Goal: Task Accomplishment & Management: Manage account settings

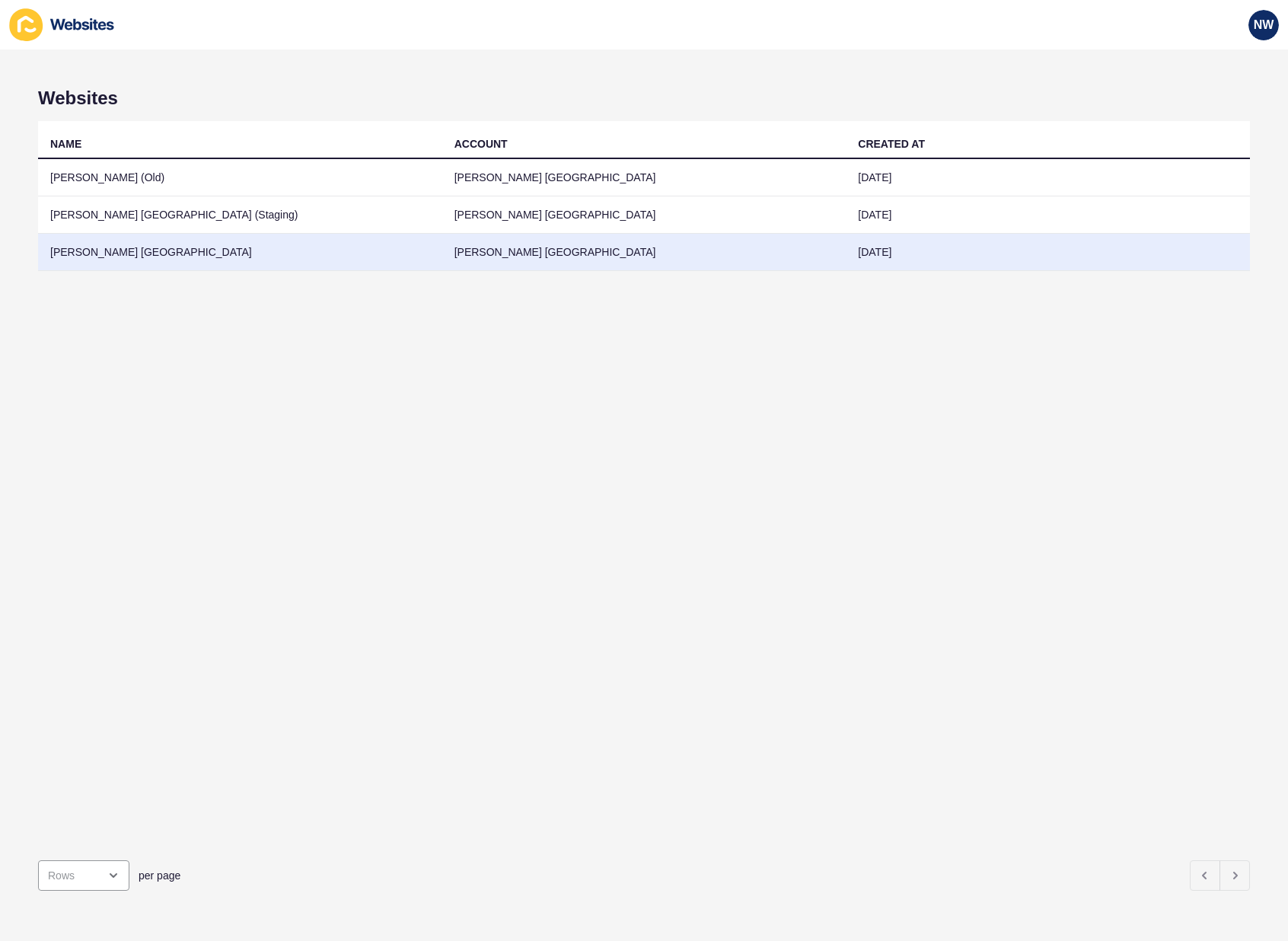
click at [70, 250] on td "[PERSON_NAME] [GEOGRAPHIC_DATA]" at bounding box center [240, 252] width 404 height 37
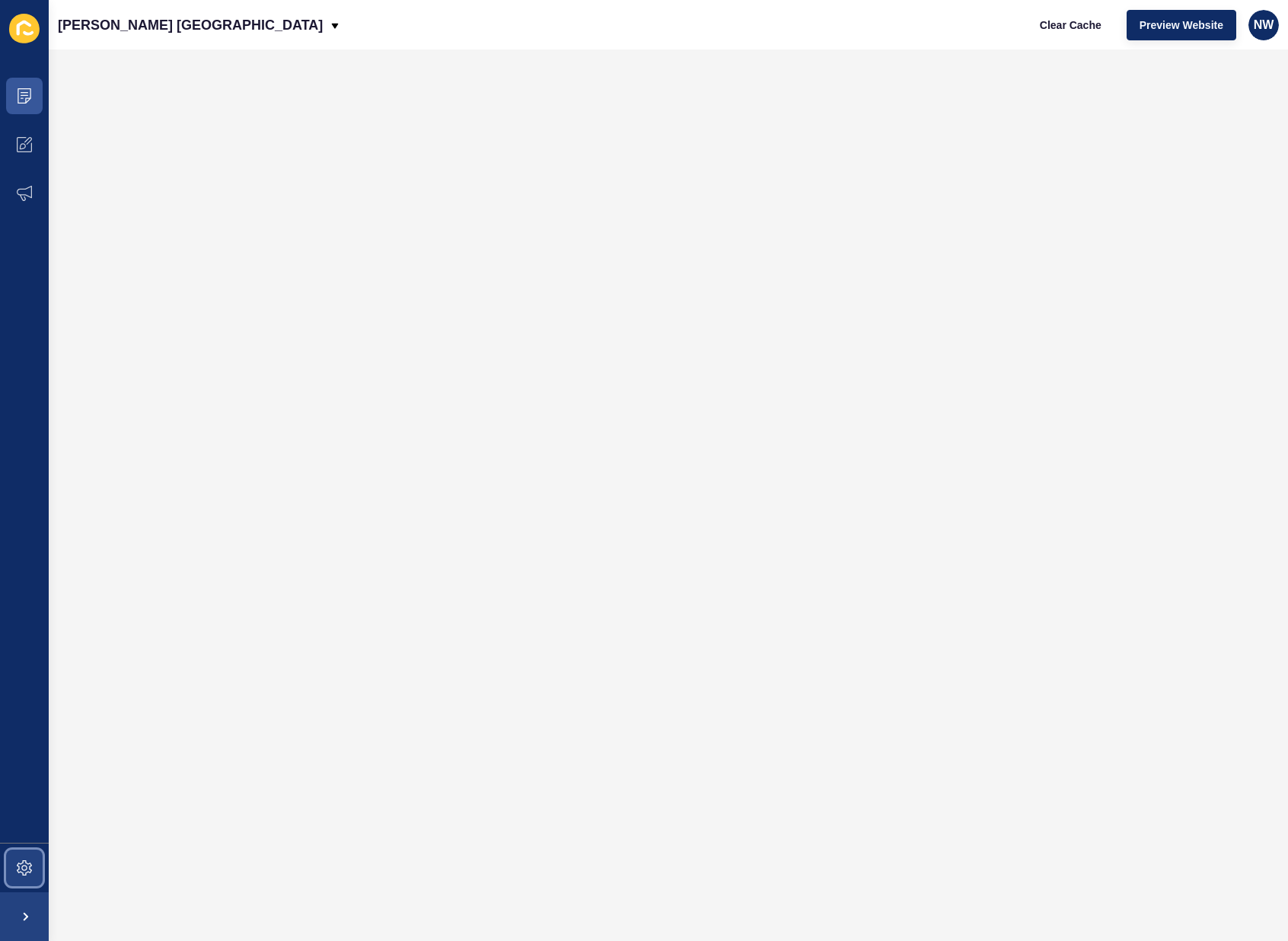
click at [28, 754] on span at bounding box center [24, 868] width 48 height 48
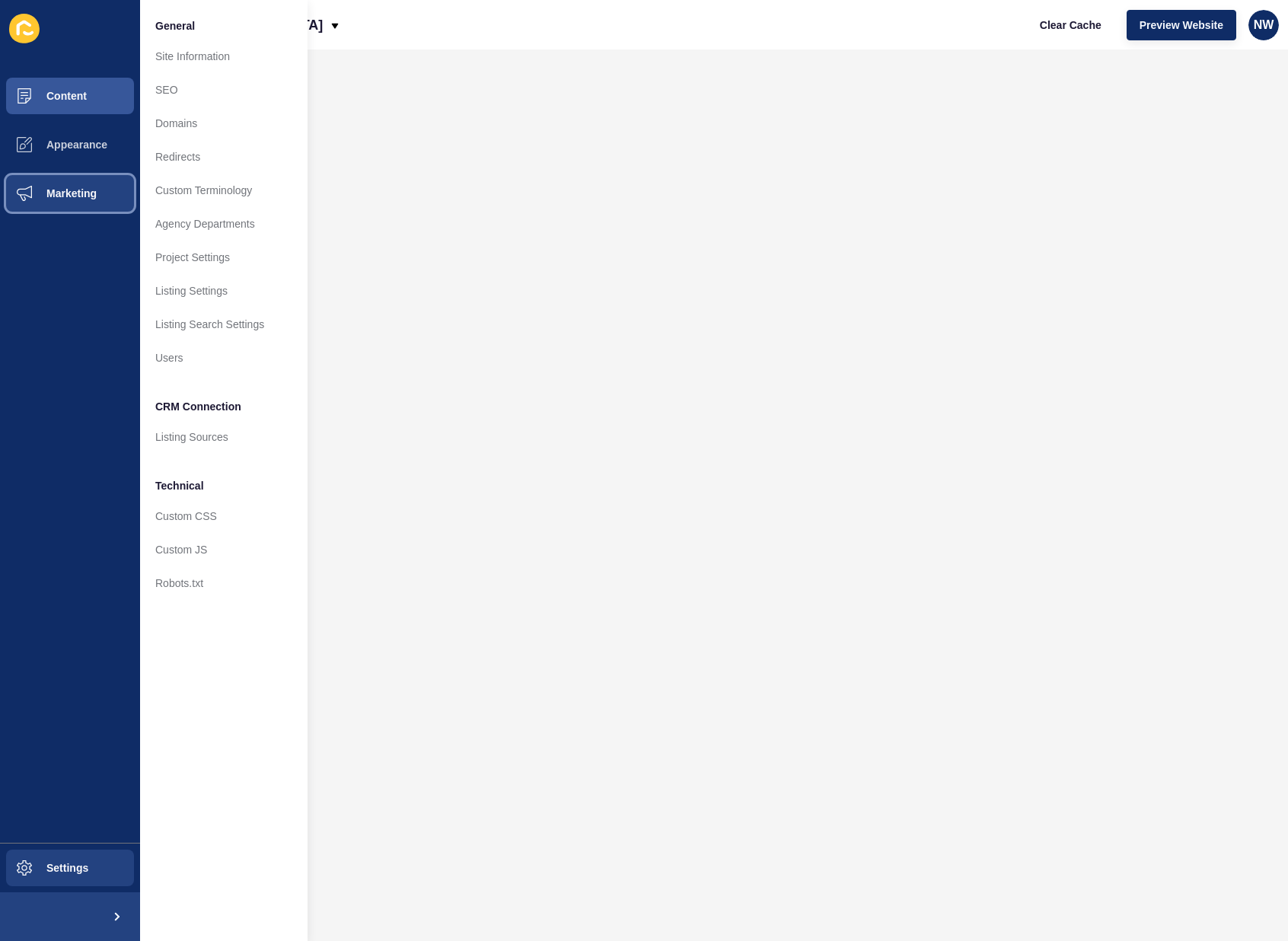
click at [51, 187] on button "Marketing" at bounding box center [69, 193] width 140 height 48
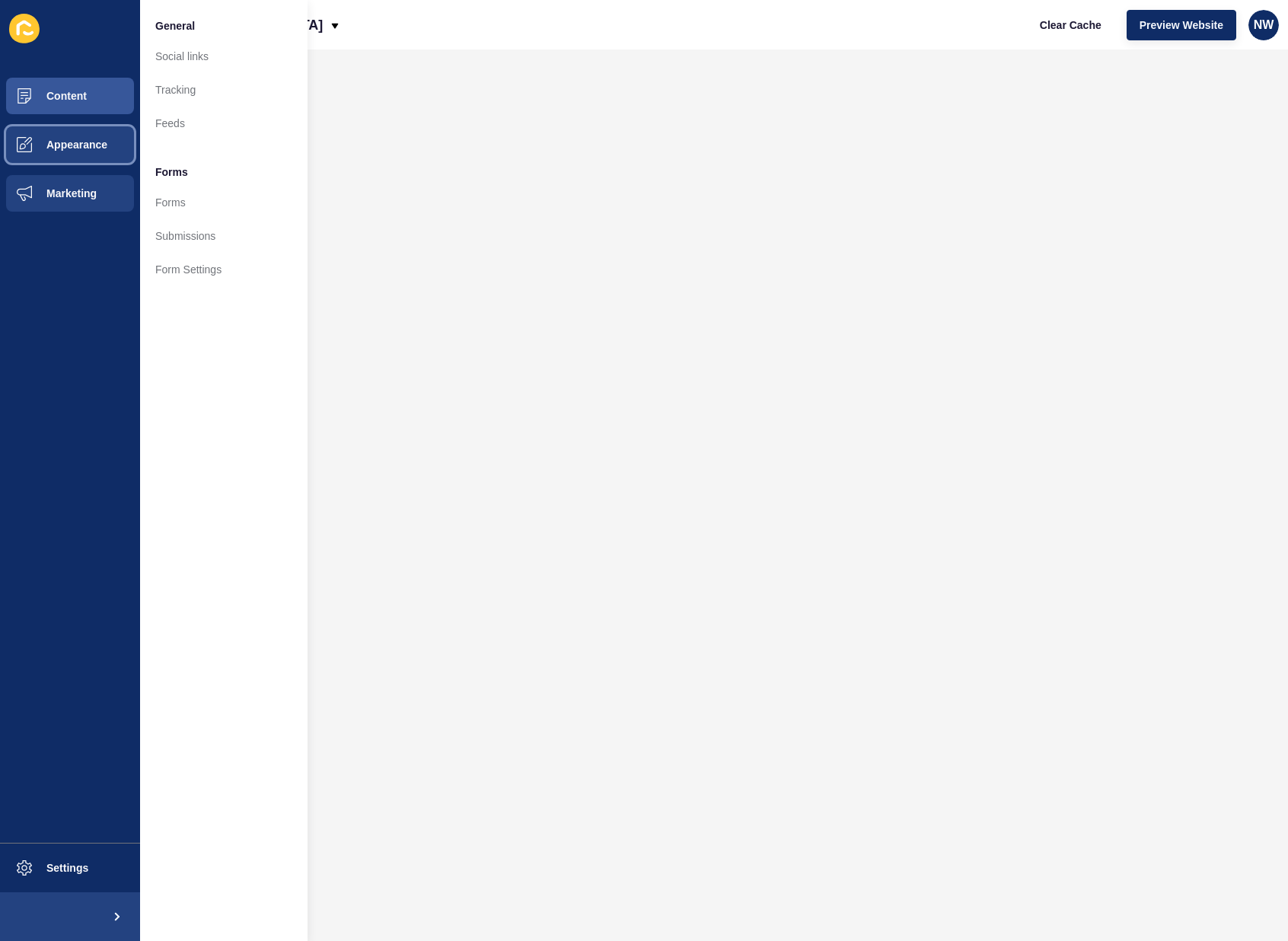
click at [59, 143] on span "Appearance" at bounding box center [52, 144] width 109 height 12
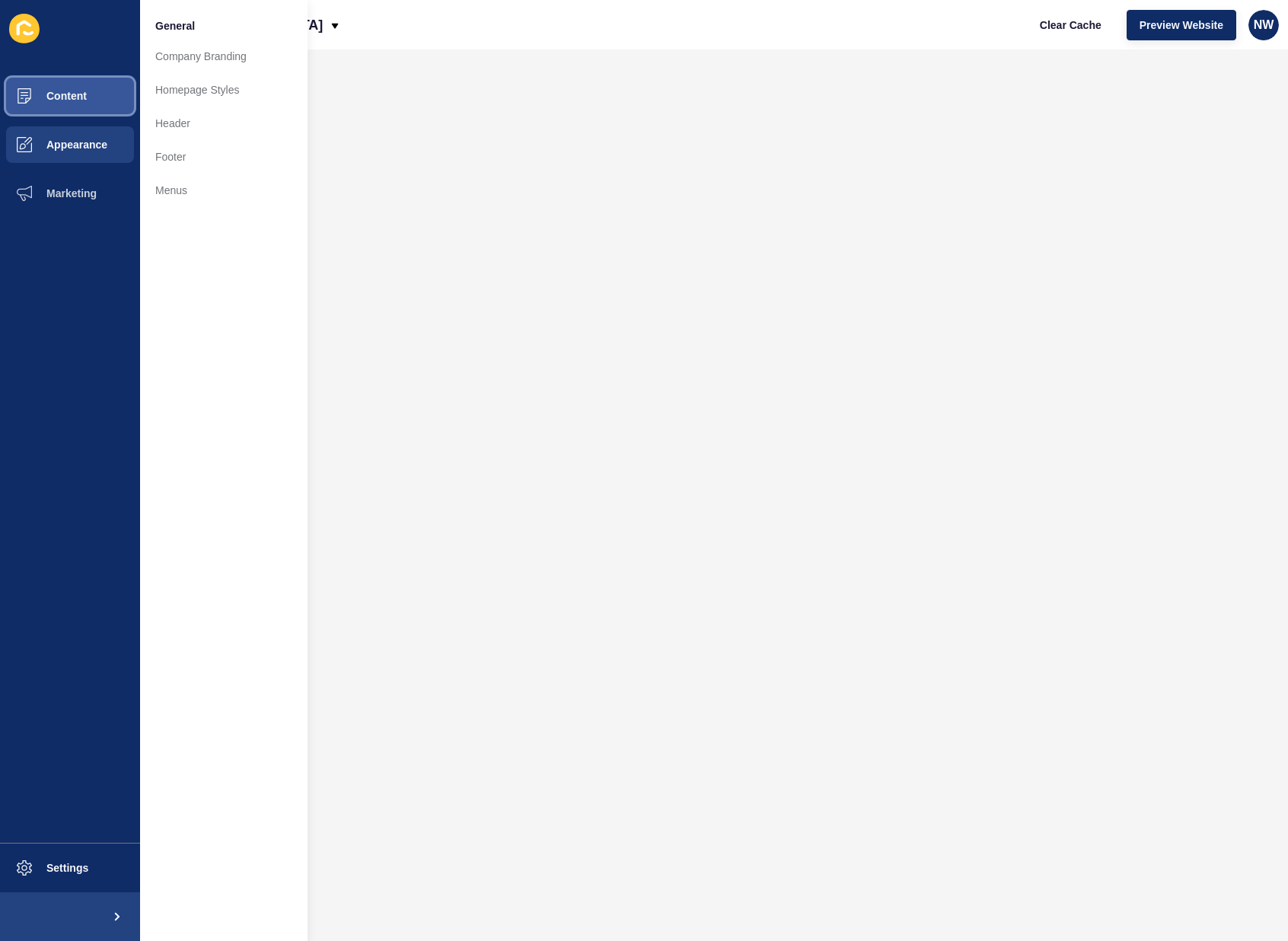
click at [82, 92] on span "Content" at bounding box center [42, 96] width 89 height 12
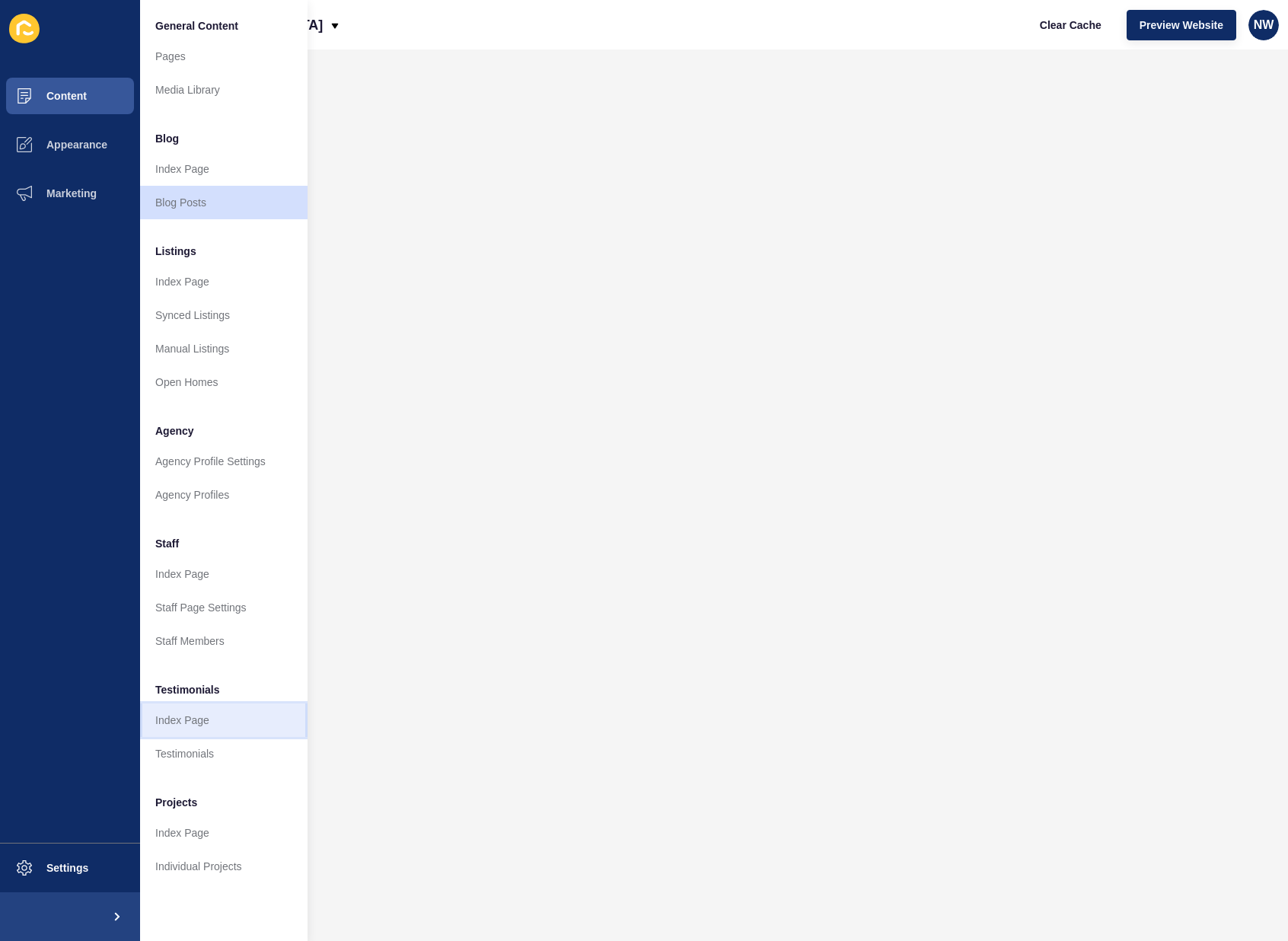
click at [191, 715] on link "Index Page" at bounding box center [223, 720] width 168 height 34
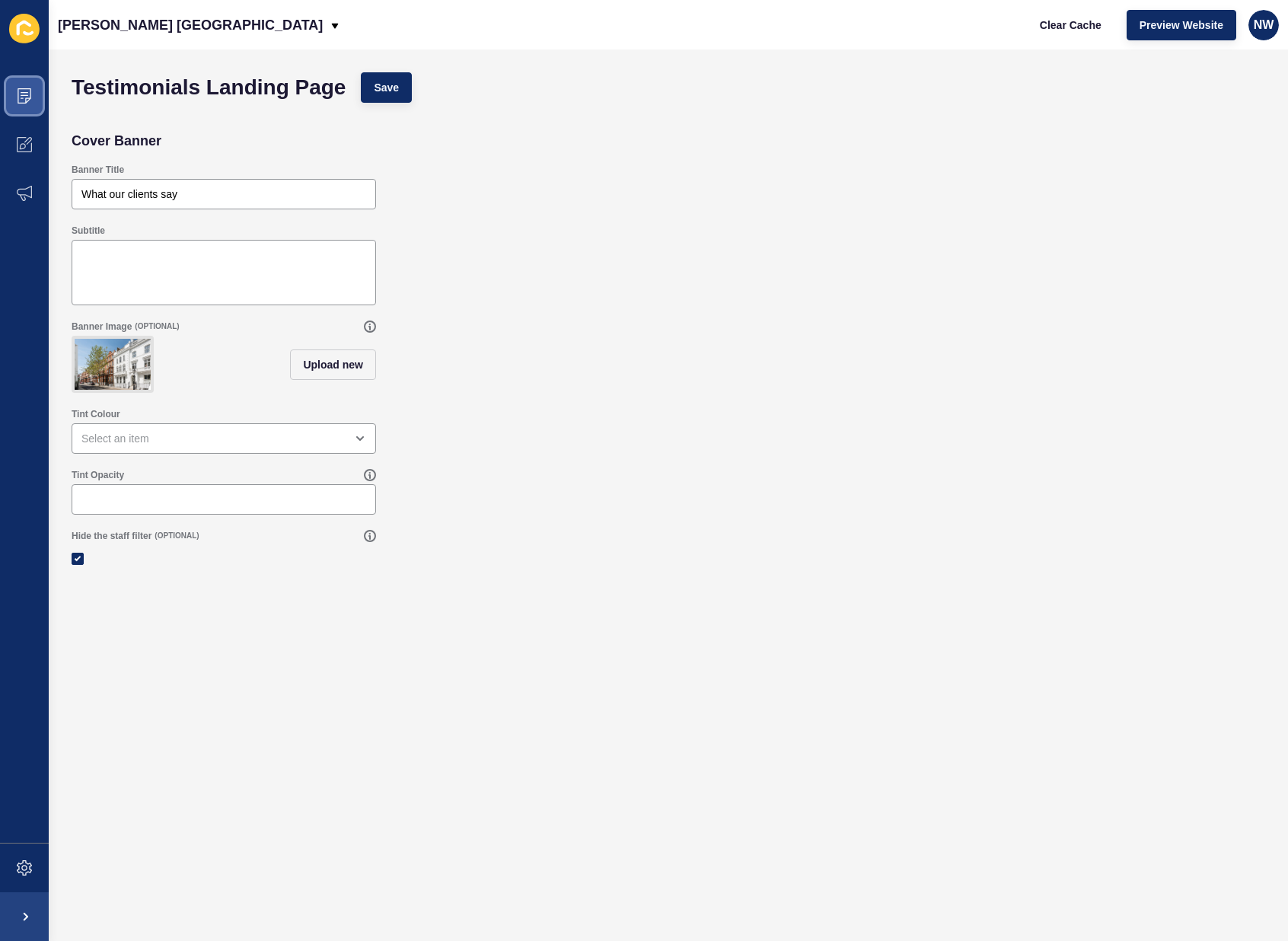
click at [29, 92] on icon at bounding box center [24, 96] width 16 height 16
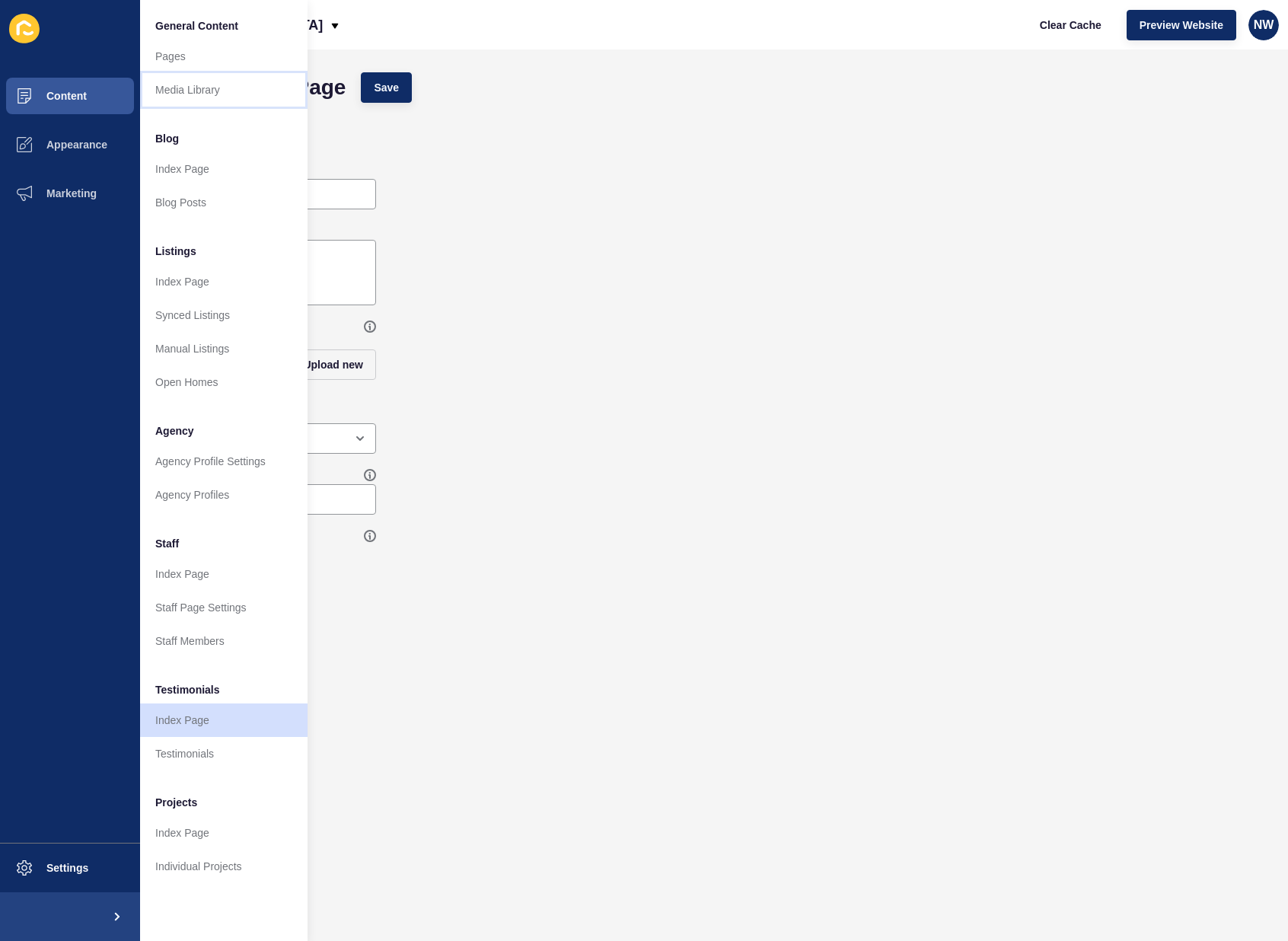
click at [183, 91] on link "Media Library" at bounding box center [223, 90] width 168 height 34
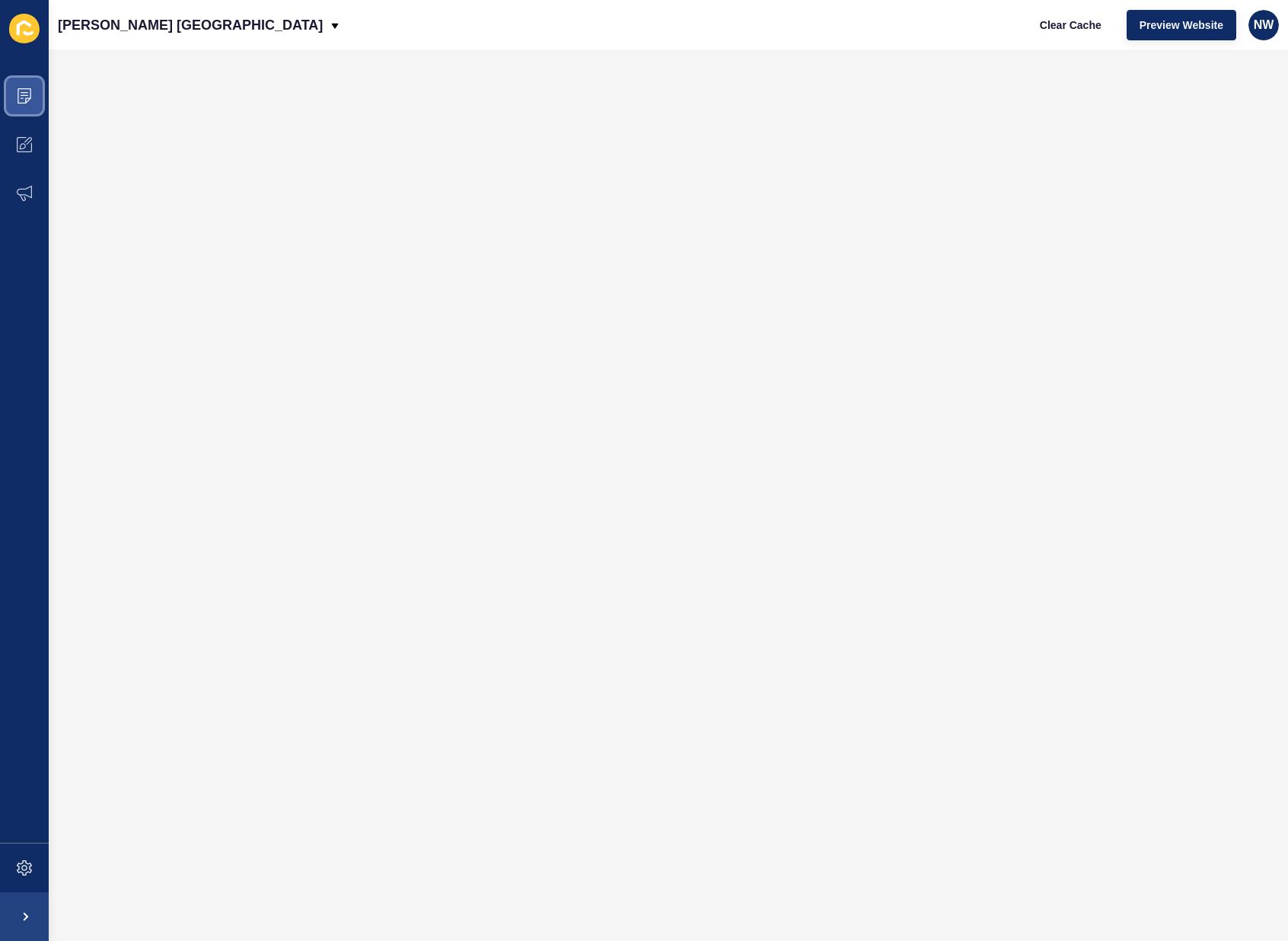
click at [30, 102] on icon at bounding box center [24, 96] width 16 height 16
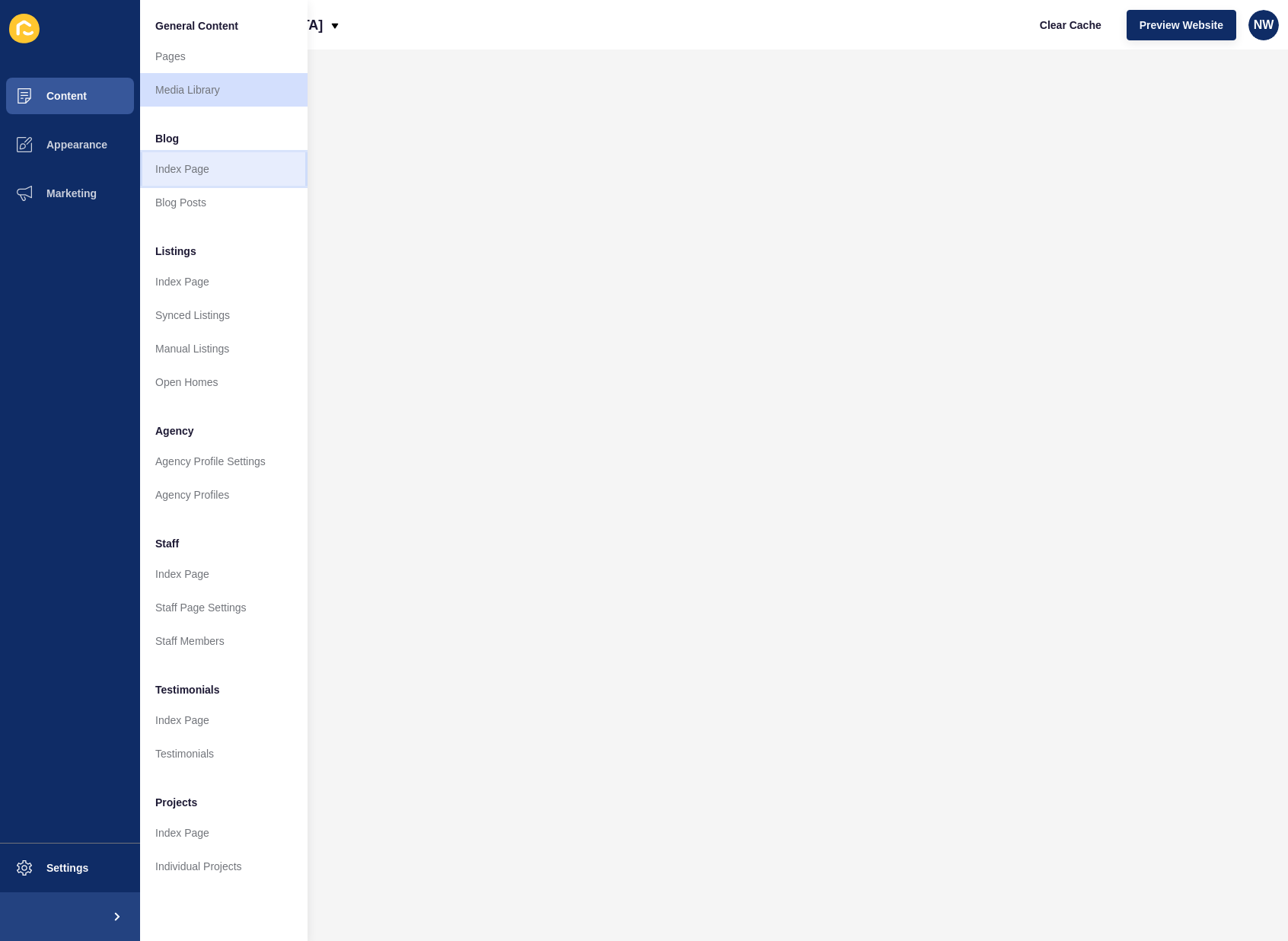
click at [189, 167] on link "Index Page" at bounding box center [223, 169] width 168 height 34
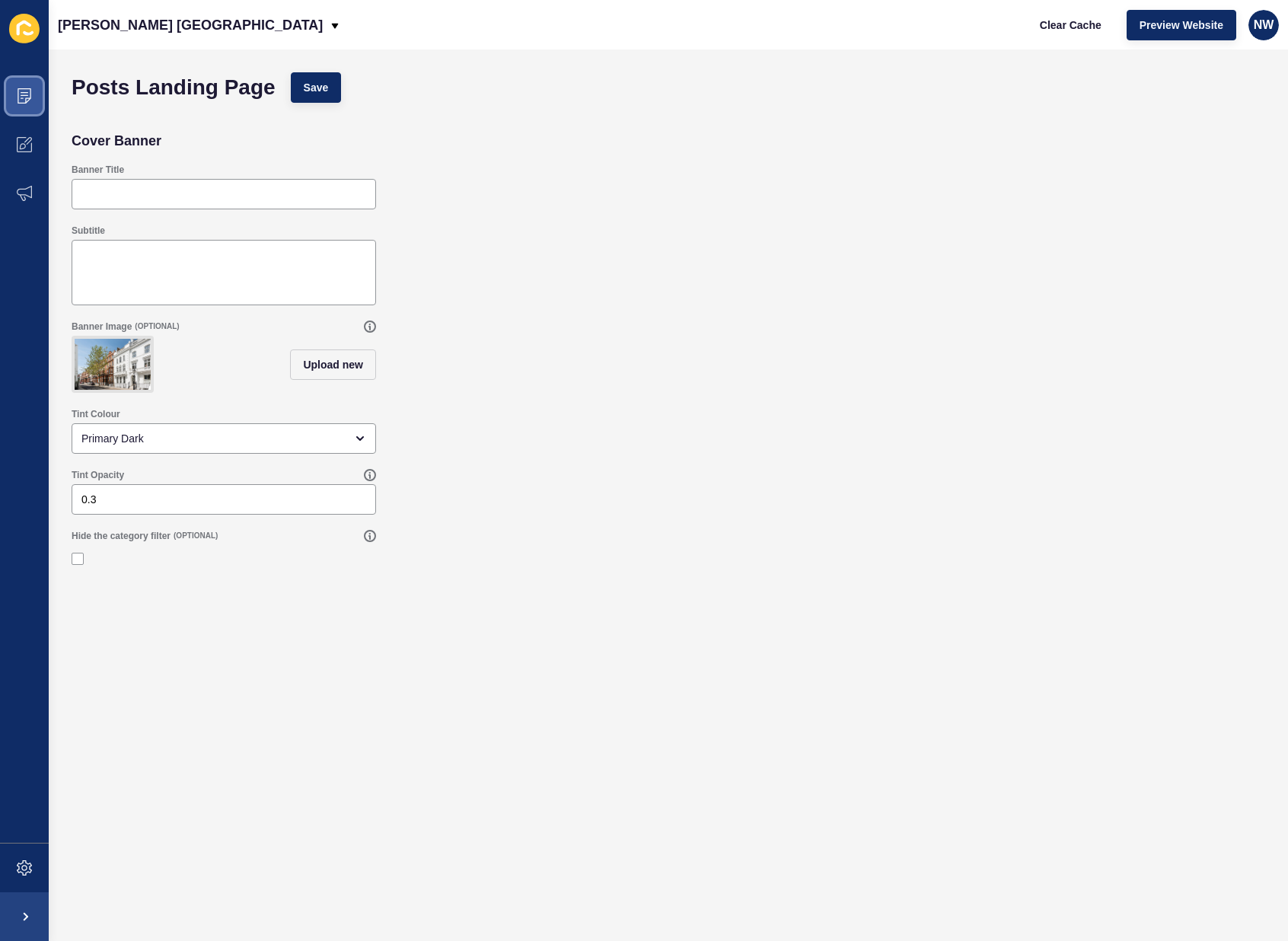
click at [25, 108] on span at bounding box center [24, 96] width 48 height 48
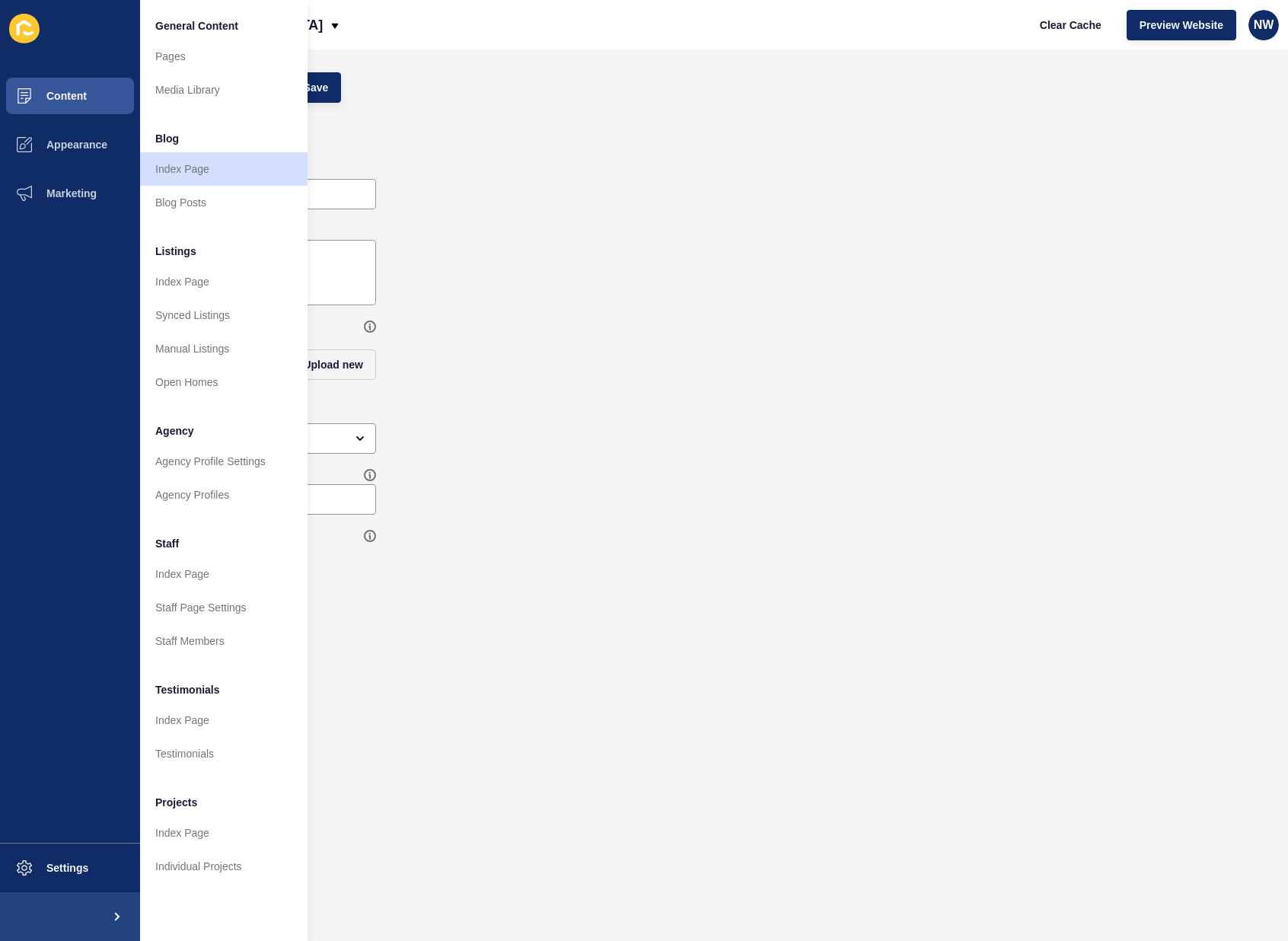
click at [504, 251] on div "Subtitle" at bounding box center [668, 265] width 1209 height 96
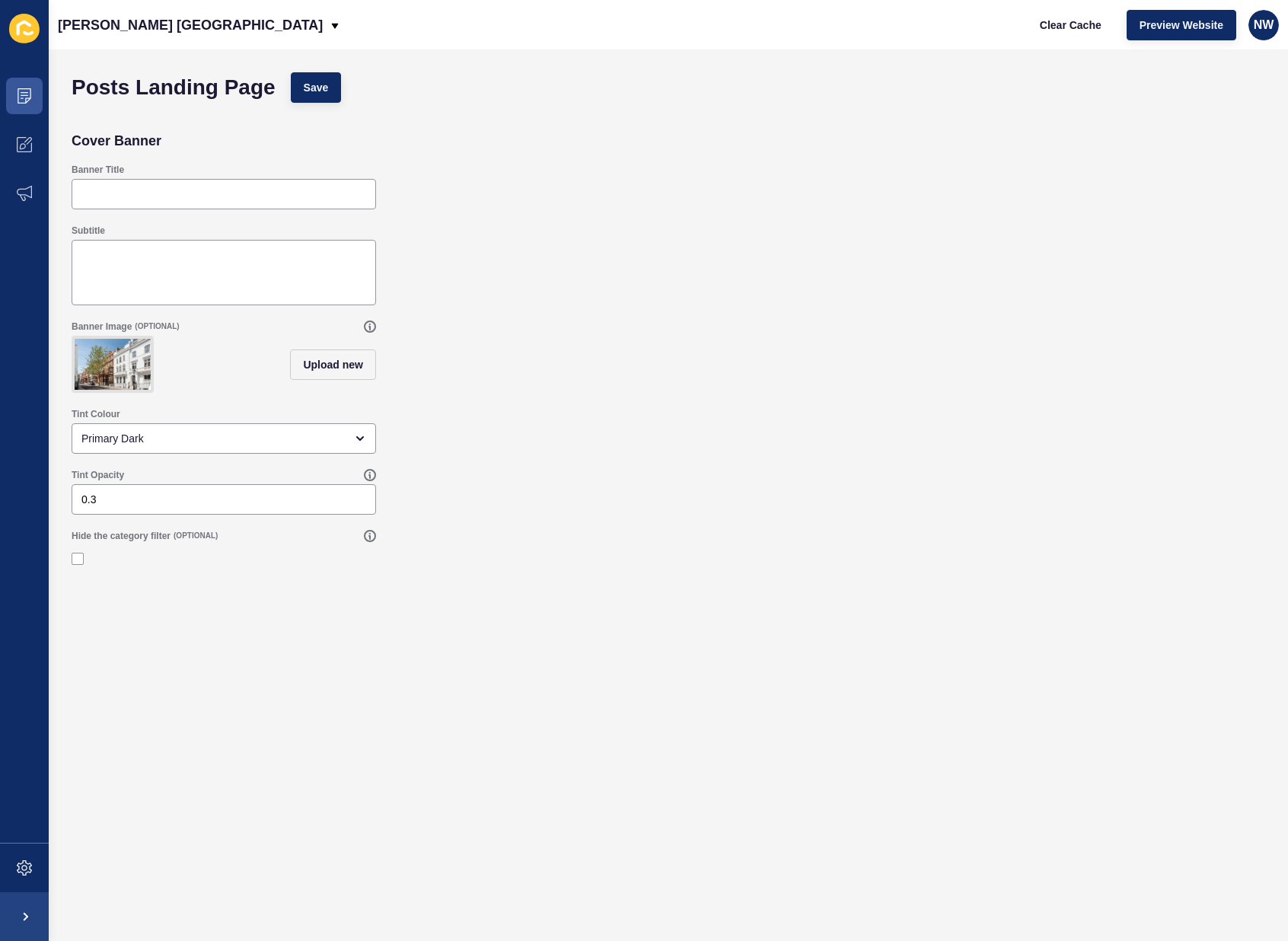
click at [116, 369] on img at bounding box center [113, 364] width 76 height 51
click at [339, 369] on span "Upload new" at bounding box center [333, 365] width 60 height 16
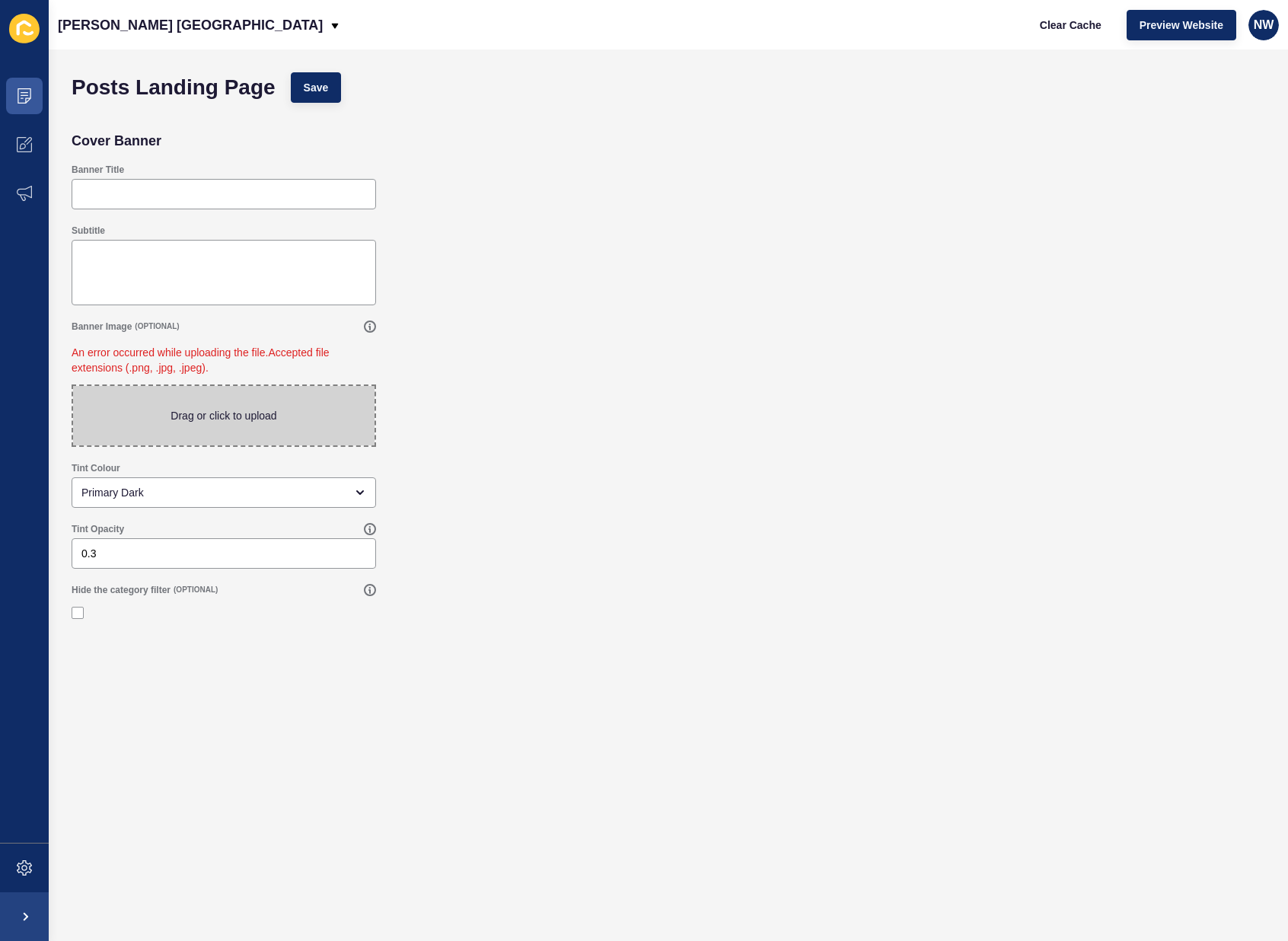
click at [434, 262] on div "Subtitle" at bounding box center [668, 265] width 1209 height 96
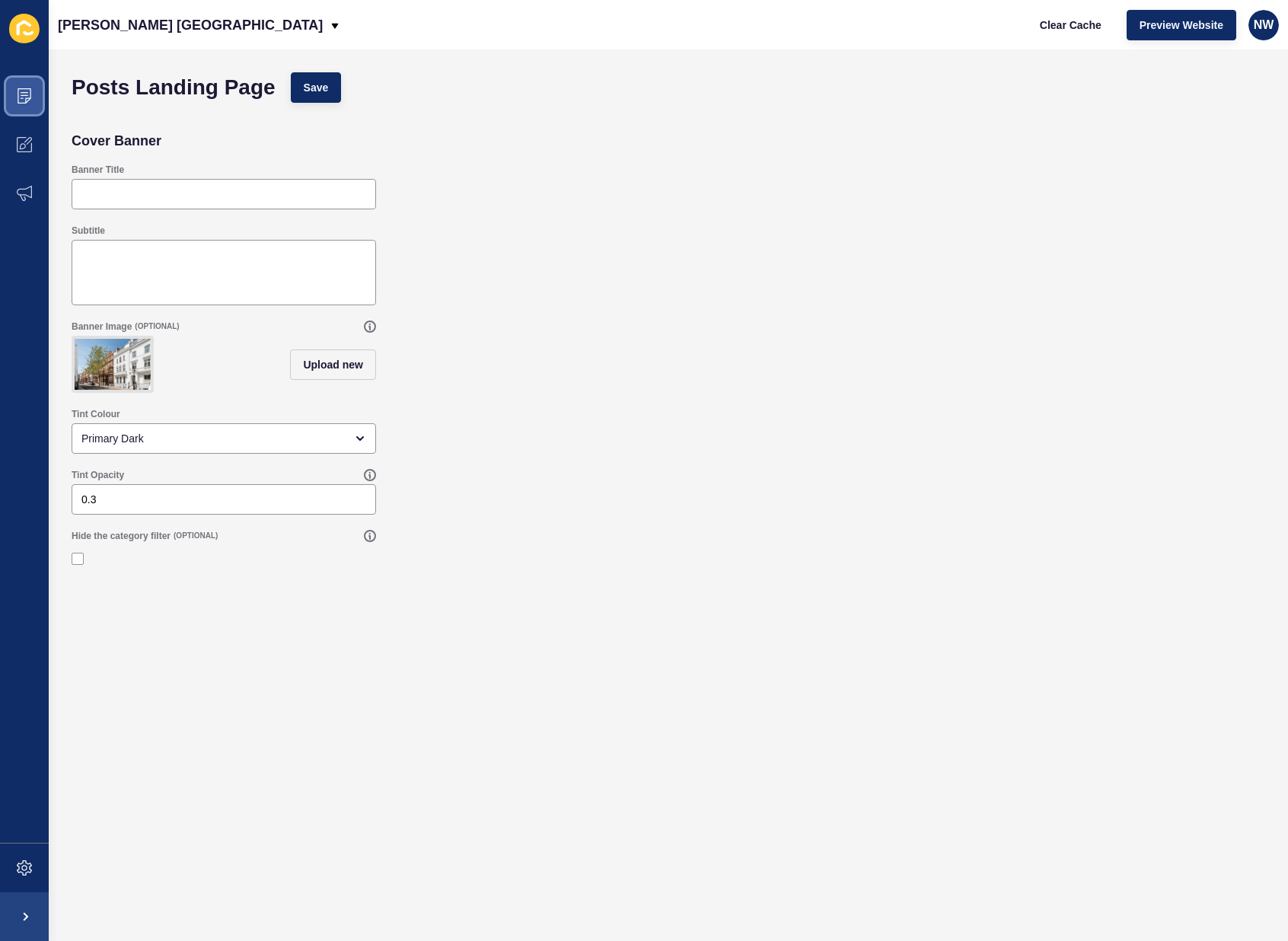
click at [32, 92] on span at bounding box center [24, 96] width 48 height 48
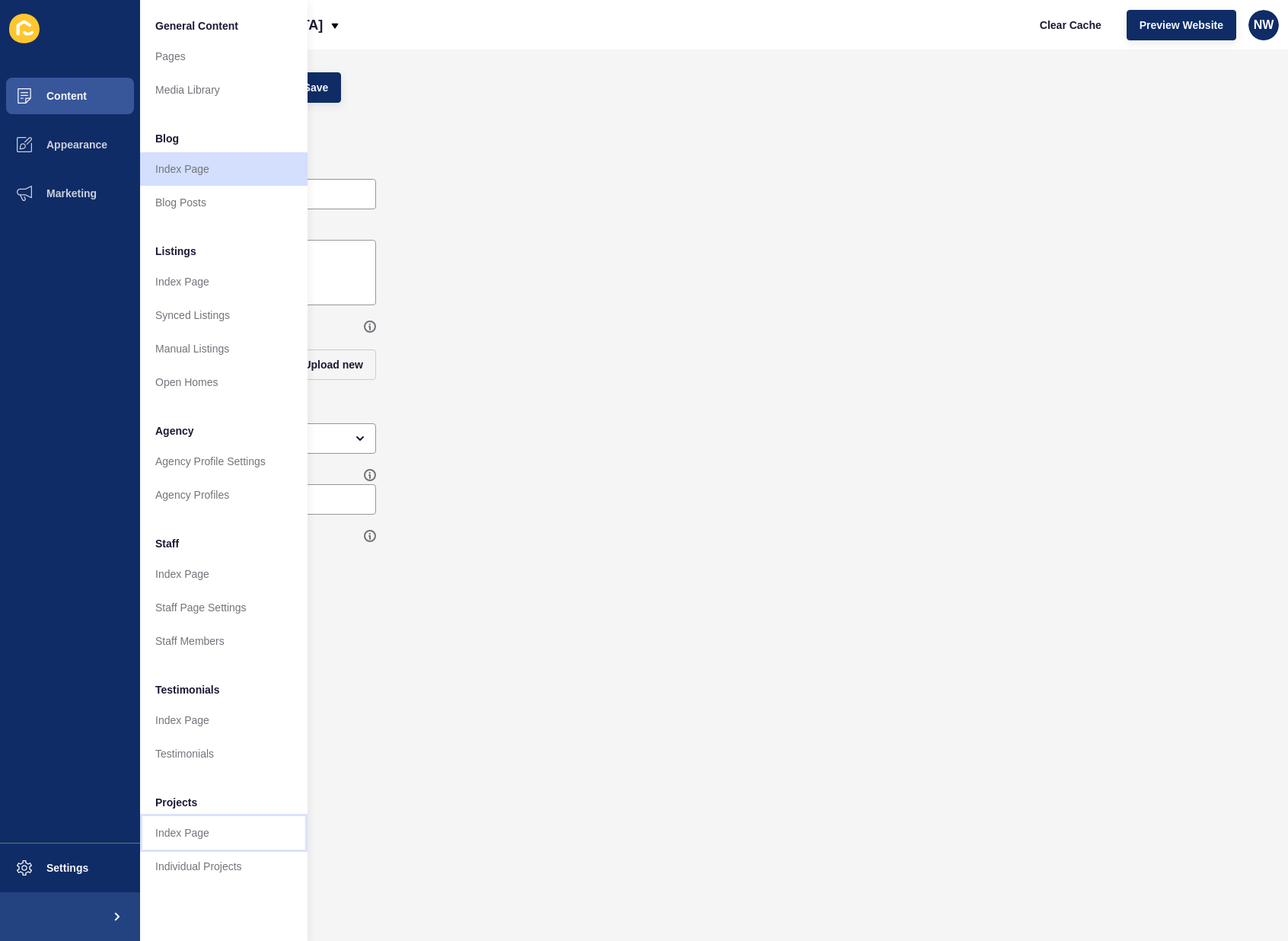
click at [233, 825] on link "Index Page" at bounding box center [223, 832] width 168 height 34
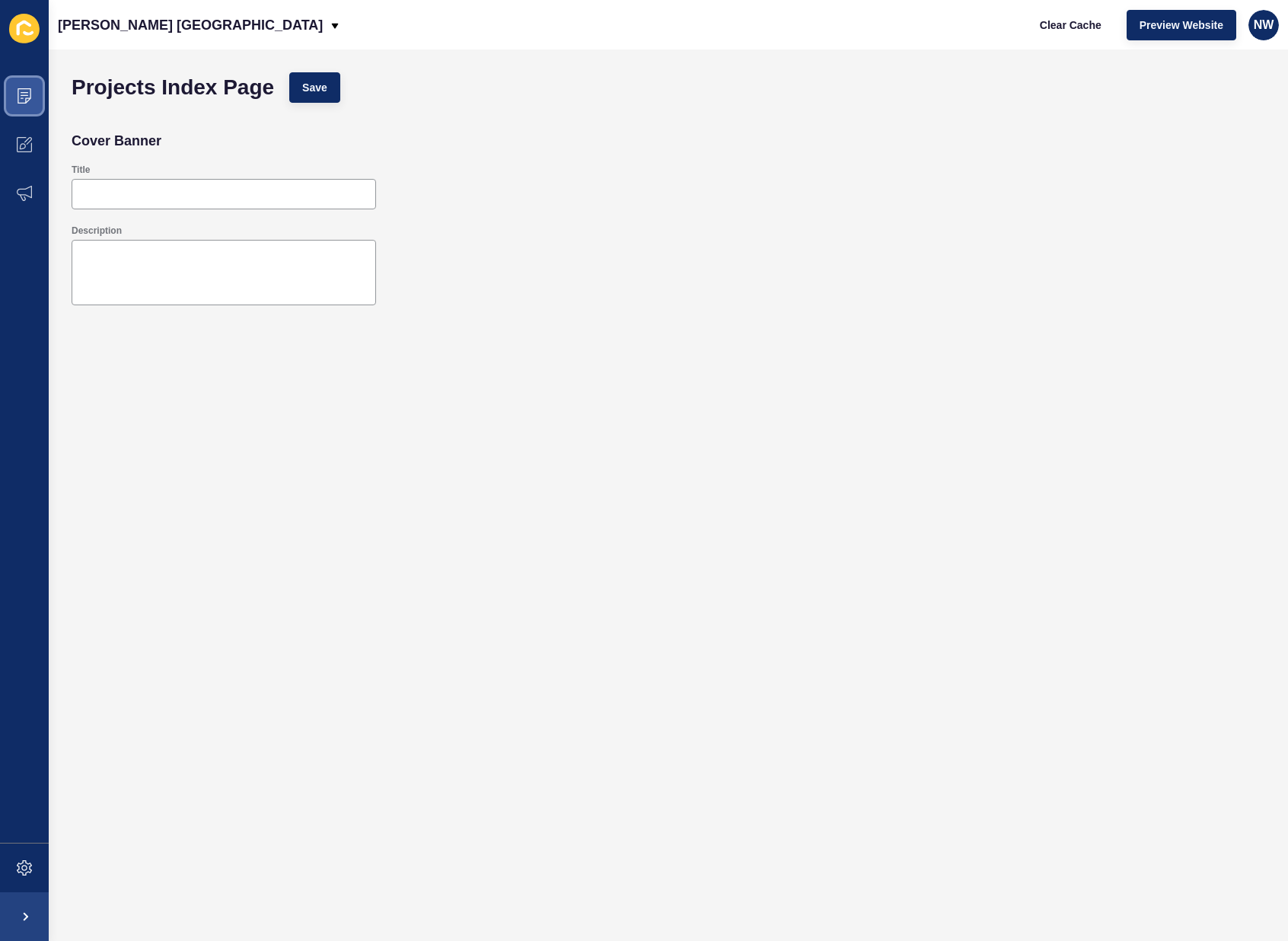
click at [19, 91] on icon at bounding box center [24, 96] width 16 height 16
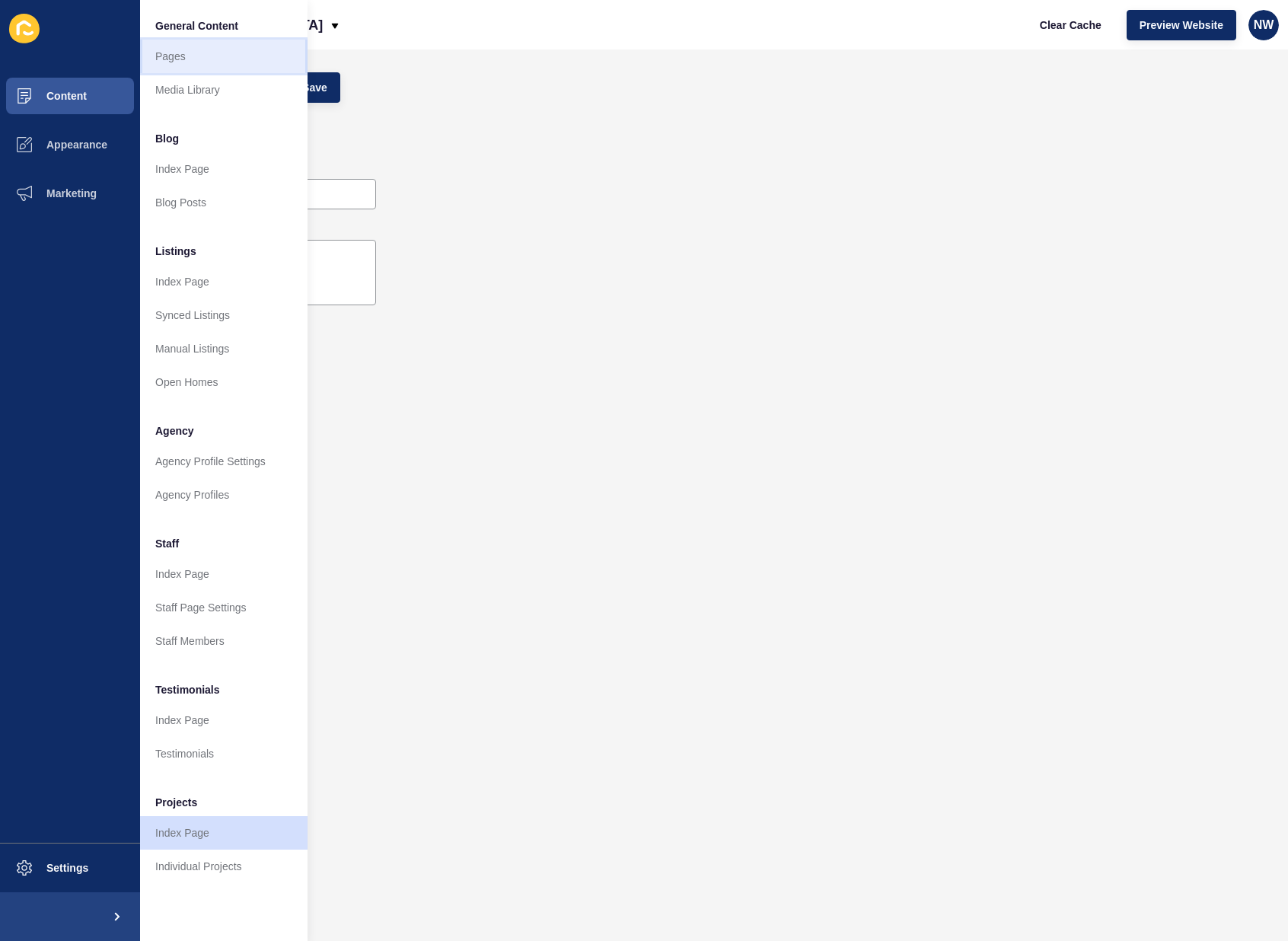
click at [190, 61] on link "Pages" at bounding box center [223, 56] width 168 height 34
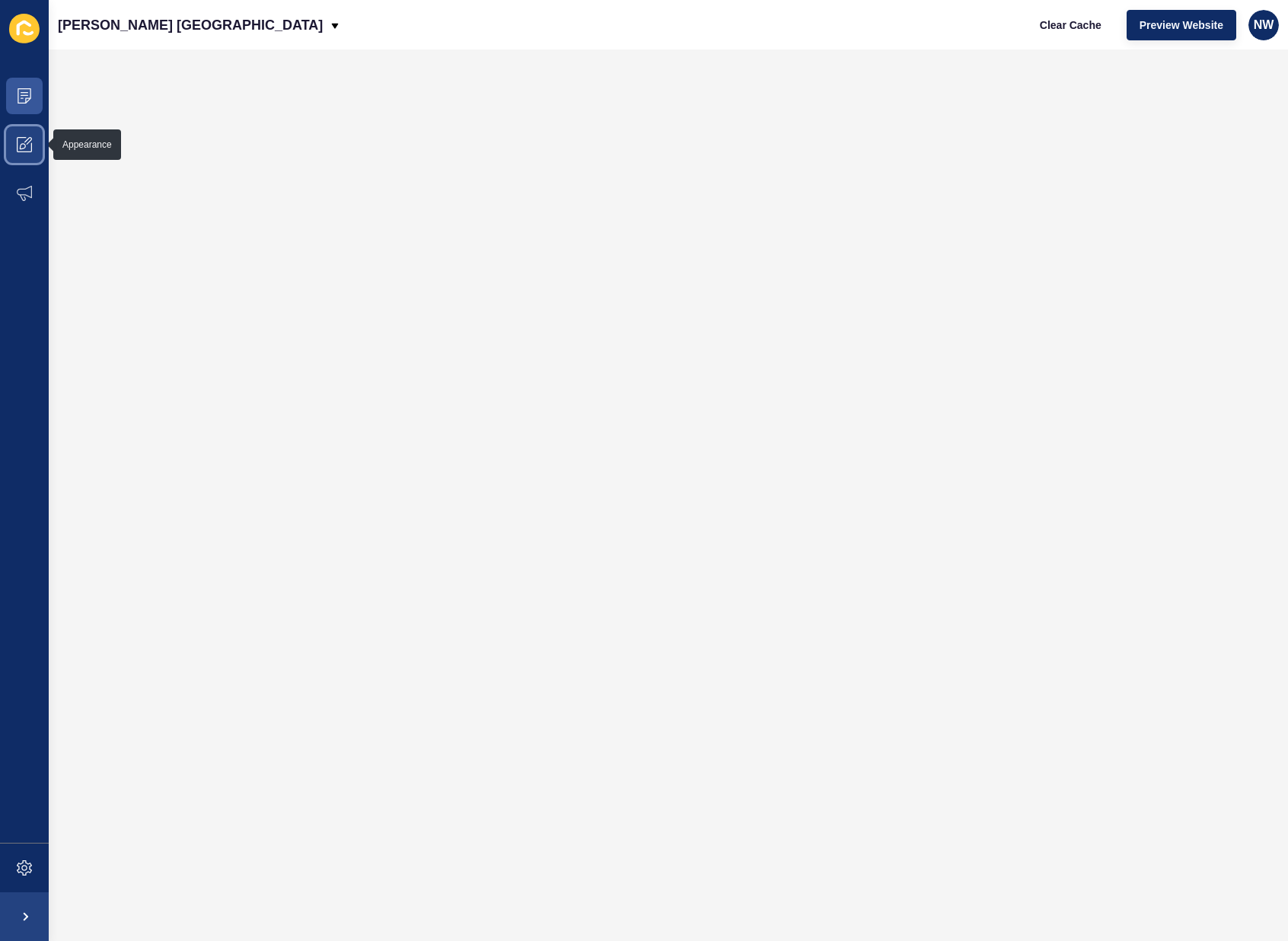
click at [27, 142] on icon at bounding box center [28, 141] width 8 height 8
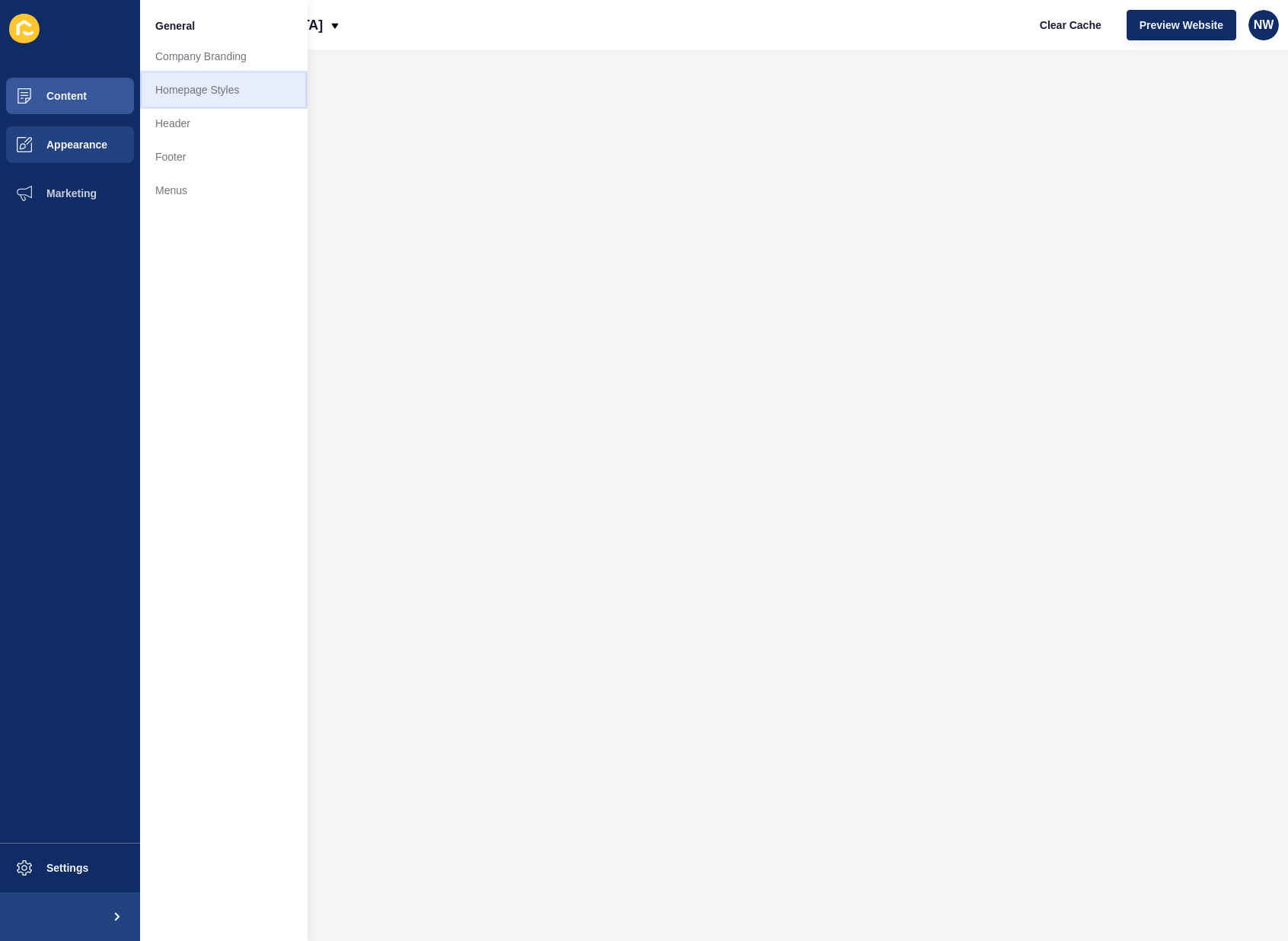
click at [192, 90] on link "Homepage Styles" at bounding box center [223, 90] width 168 height 34
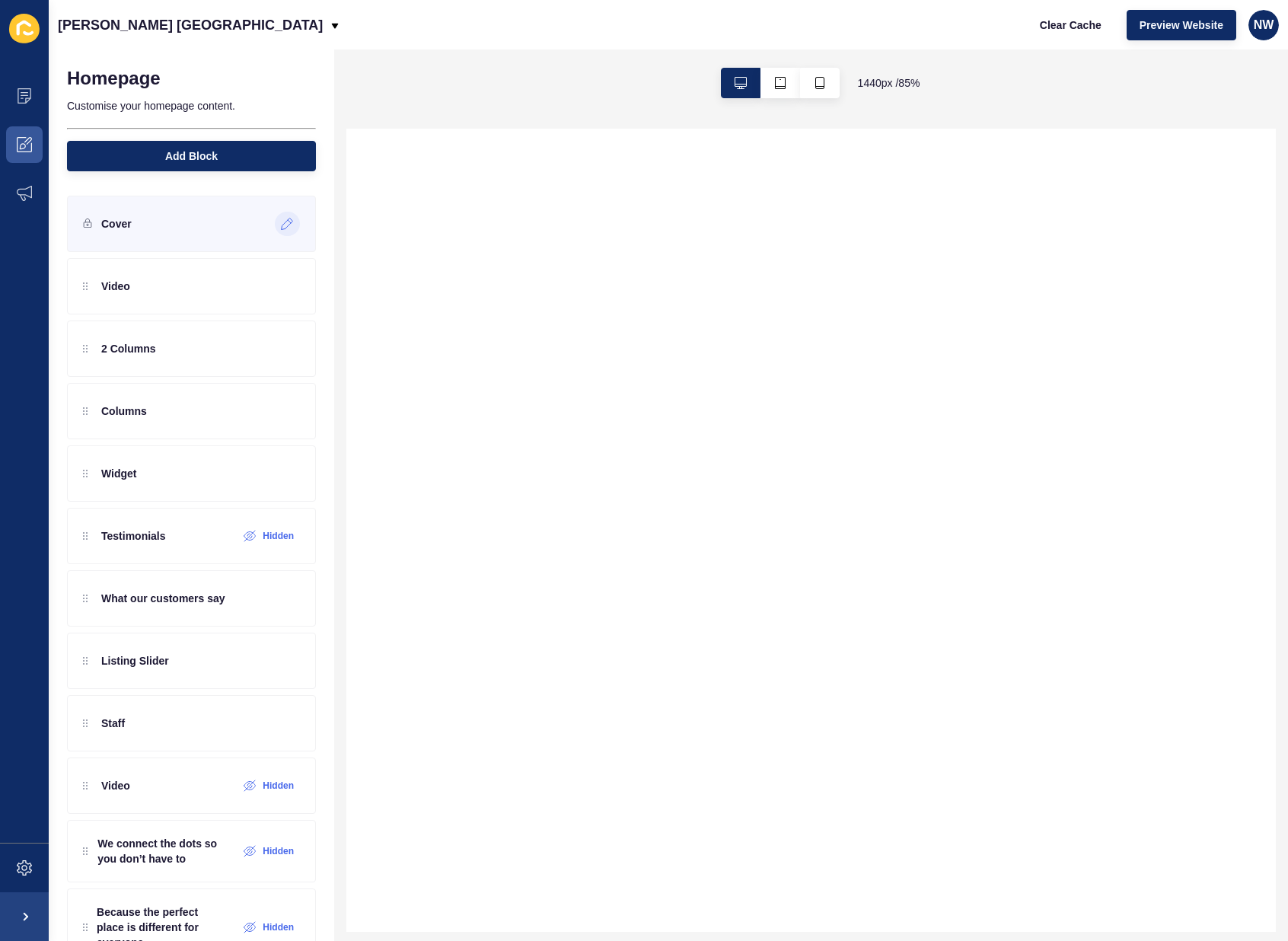
click at [283, 224] on icon at bounding box center [287, 224] width 12 height 12
